Goal: Task Accomplishment & Management: Manage account settings

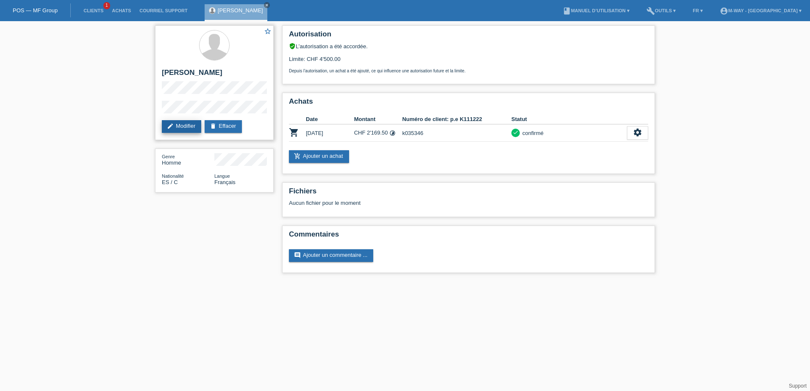
click at [189, 127] on link "edit Modifier" at bounding box center [181, 126] width 39 height 13
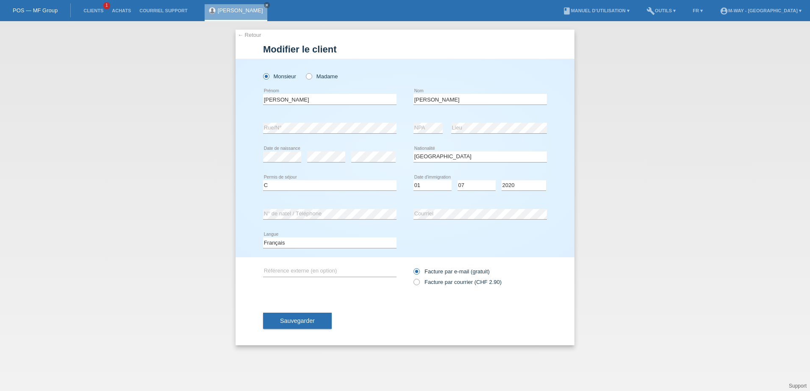
select select "ES"
select select "C"
select select "01"
select select "07"
select select "2020"
